Goal: Find specific page/section

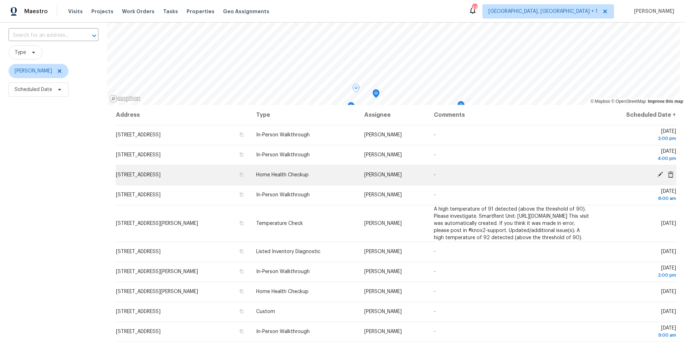
click at [161, 173] on span "[STREET_ADDRESS]" at bounding box center [138, 174] width 45 height 5
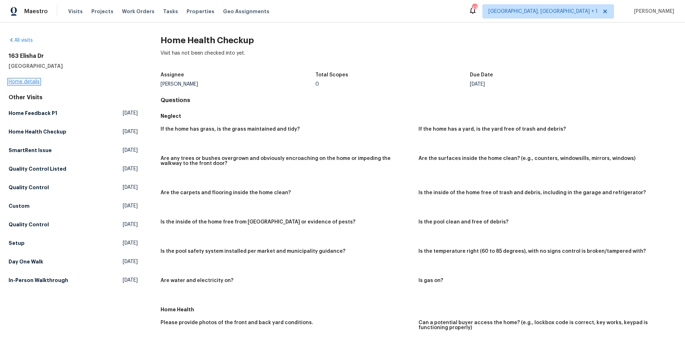
click at [21, 80] on link "Home details" at bounding box center [24, 81] width 31 height 5
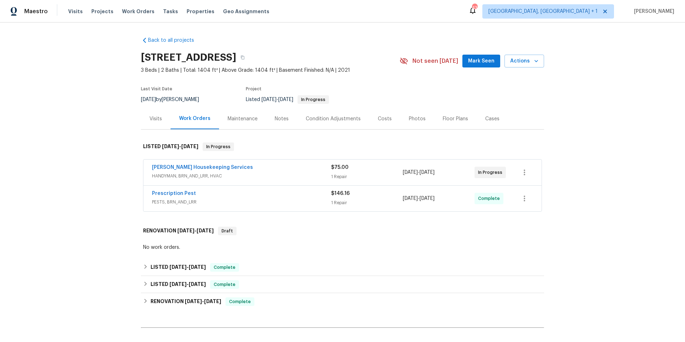
click at [156, 120] on div "Visits" at bounding box center [155, 118] width 12 height 7
